Goal: Entertainment & Leisure: Consume media (video, audio)

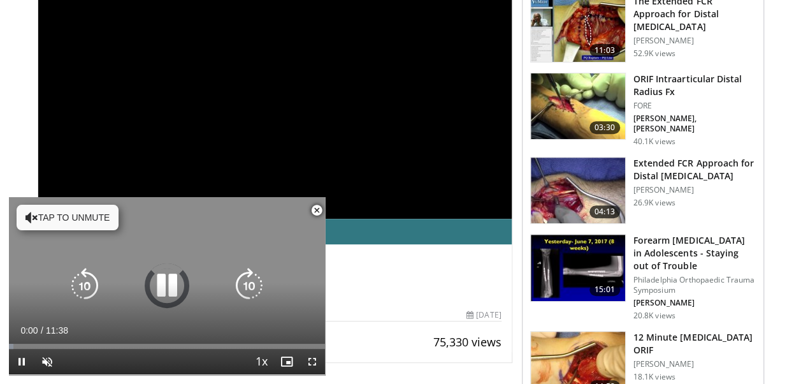
scroll to position [252, 0]
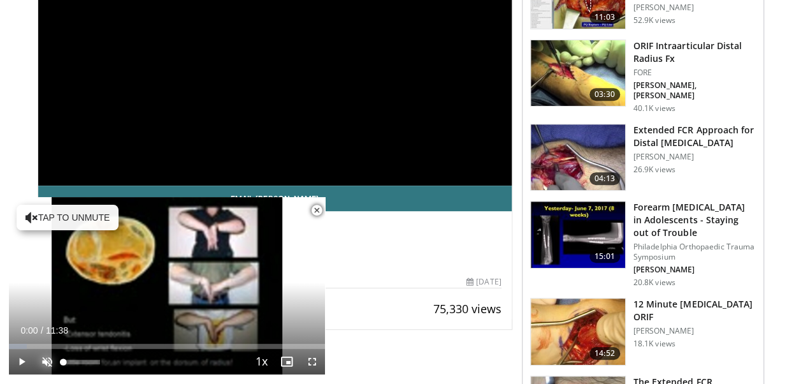
click at [52, 360] on span "Video Player" at bounding box center [46, 361] width 25 height 25
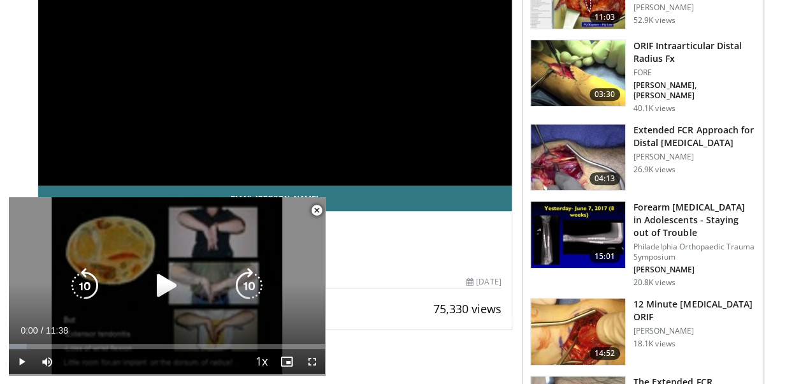
click at [175, 294] on icon "Video Player" at bounding box center [167, 286] width 36 height 36
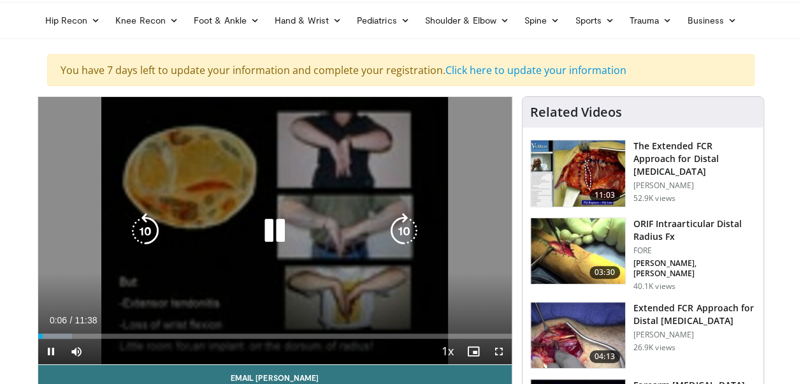
scroll to position [89, 0]
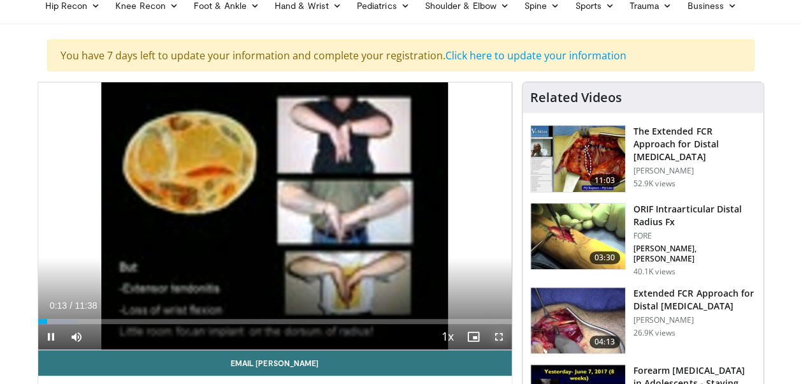
click at [306, 333] on video-js "**********" at bounding box center [275, 216] width 474 height 268
click at [306, 333] on span "Video Player" at bounding box center [498, 336] width 25 height 25
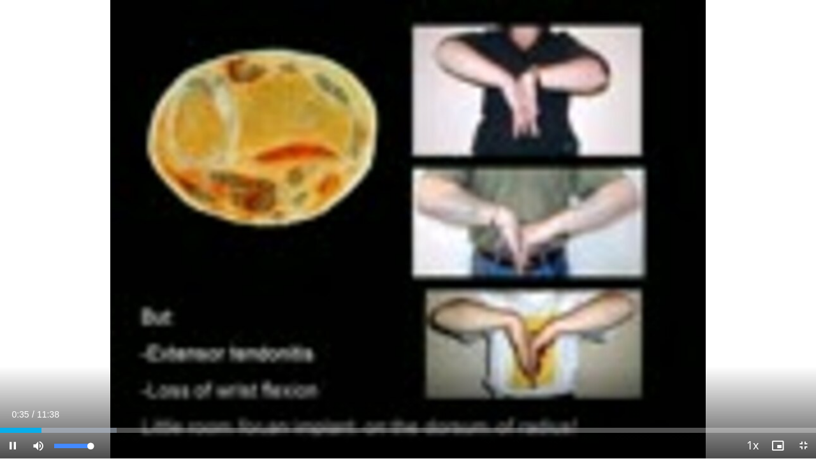
drag, startPoint x: 75, startPoint y: 447, endPoint x: 109, endPoint y: 453, distance: 34.3
click at [109, 384] on div "Mute 100%" at bounding box center [69, 445] width 89 height 25
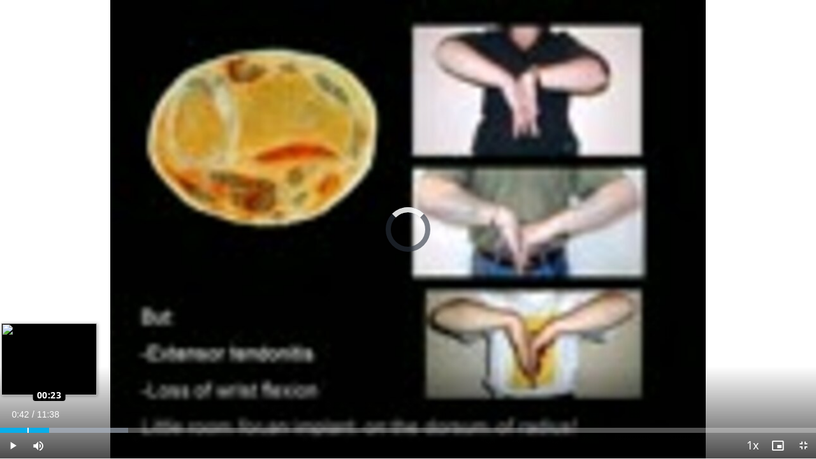
click at [27, 384] on div "Loaded : 15.71% 00:23 00:23" at bounding box center [408, 430] width 816 height 5
click at [15, 384] on div "00:24" at bounding box center [14, 430] width 29 height 5
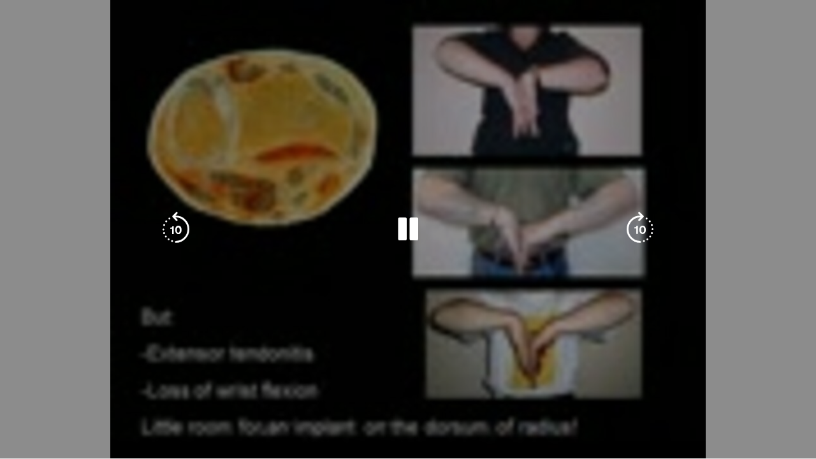
click at [3, 384] on video-js "**********" at bounding box center [408, 229] width 816 height 459
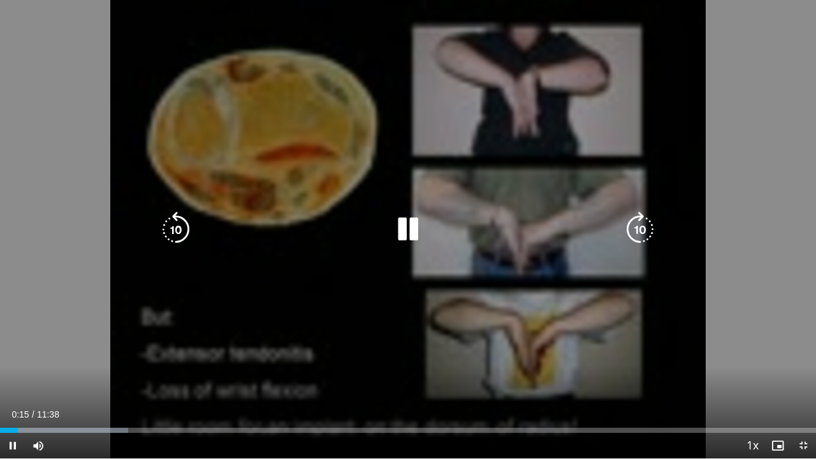
click at [178, 218] on icon "Video Player" at bounding box center [176, 230] width 36 height 36
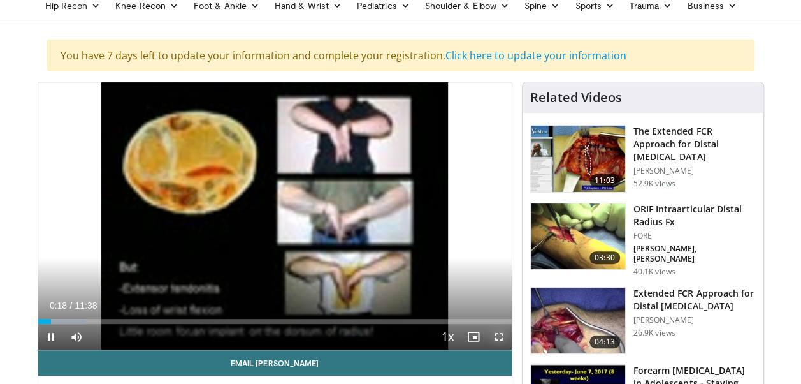
click at [306, 337] on span "Video Player" at bounding box center [498, 336] width 25 height 25
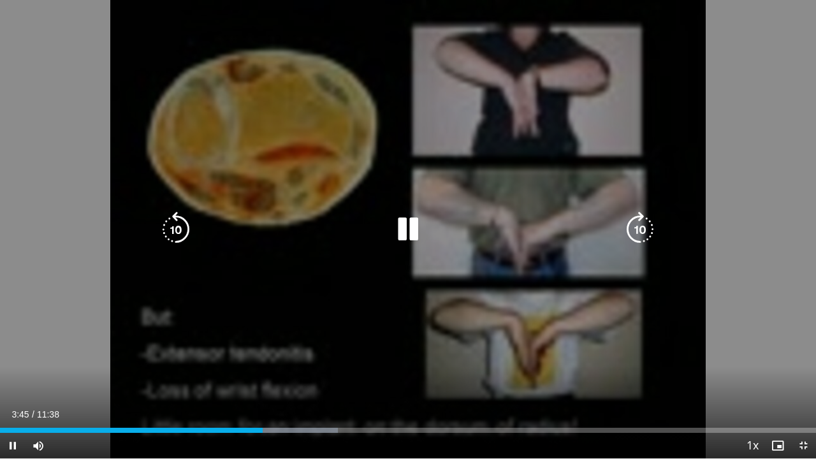
click at [306, 221] on icon "Video Player" at bounding box center [408, 230] width 36 height 36
click at [306, 229] on icon "Video Player" at bounding box center [408, 230] width 36 height 36
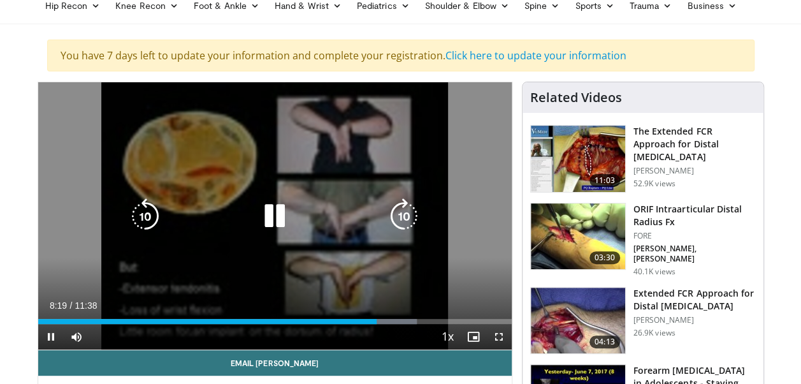
click at [278, 209] on icon "Video Player" at bounding box center [275, 216] width 36 height 36
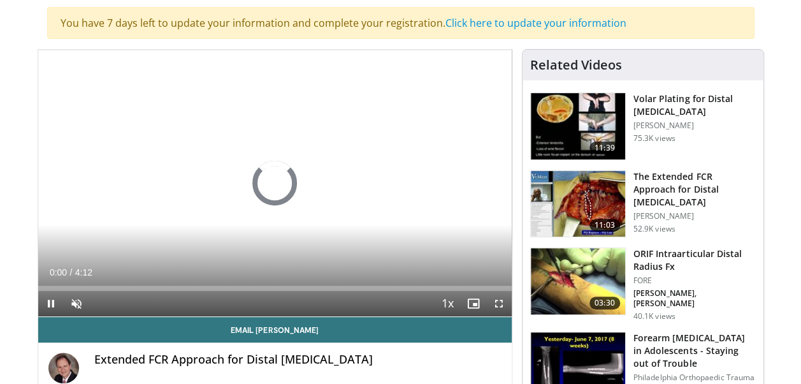
scroll to position [129, 0]
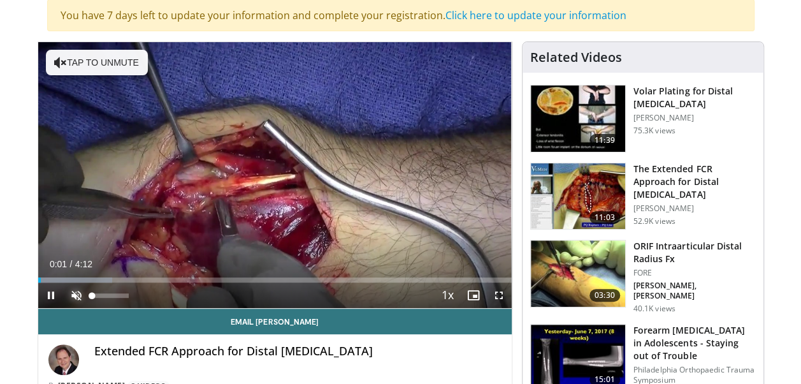
click at [78, 294] on span "Video Player" at bounding box center [76, 294] width 25 height 25
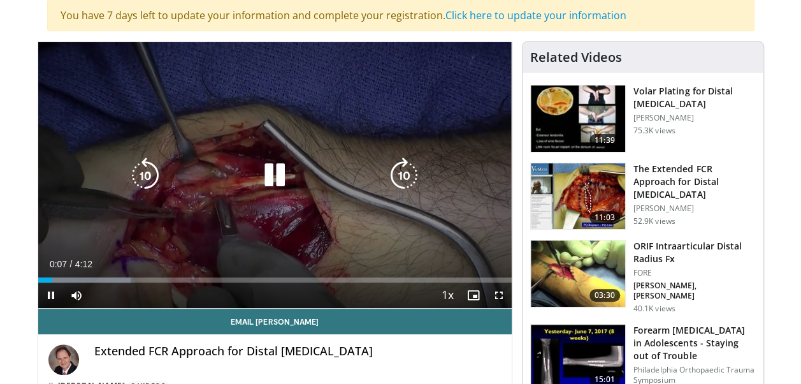
click at [264, 171] on icon "Video Player" at bounding box center [275, 175] width 36 height 36
click at [290, 190] on icon "Video Player" at bounding box center [275, 175] width 36 height 36
click at [279, 175] on icon "Video Player" at bounding box center [275, 175] width 36 height 36
